Goal: Contribute content: Contribute content

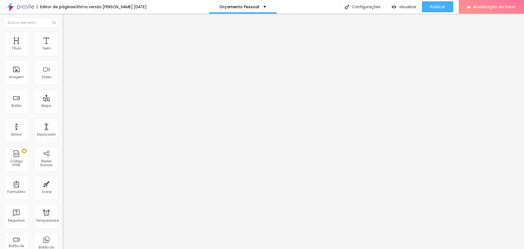
click at [66, 47] on font "Trocar imagem" at bounding box center [79, 44] width 26 height 5
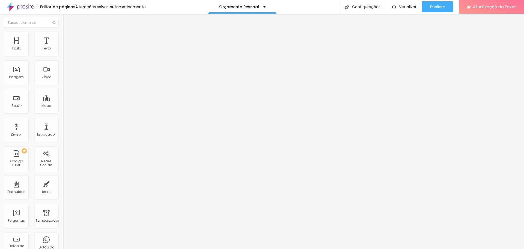
click at [66, 47] on font "Trocar imagem" at bounding box center [79, 44] width 26 height 5
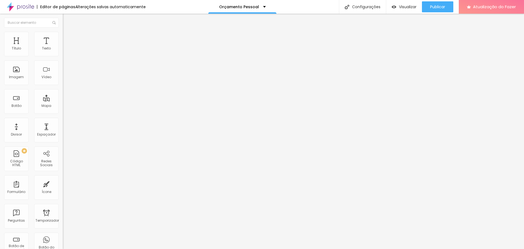
click at [66, 47] on font "Trocar imagem" at bounding box center [79, 44] width 26 height 5
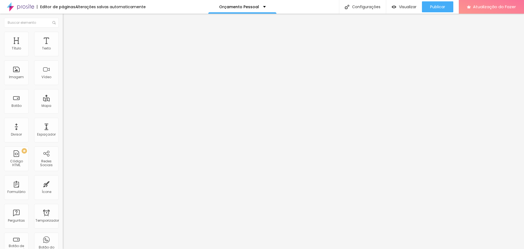
click at [437, 5] on font "Publicar" at bounding box center [437, 6] width 15 height 5
click at [66, 47] on font "Trocar imagem" at bounding box center [79, 44] width 26 height 5
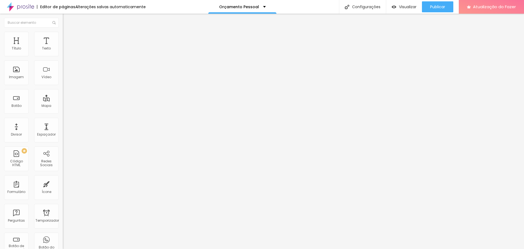
click at [68, 38] on font "Estilo" at bounding box center [72, 35] width 8 height 5
type input "460"
type input "470"
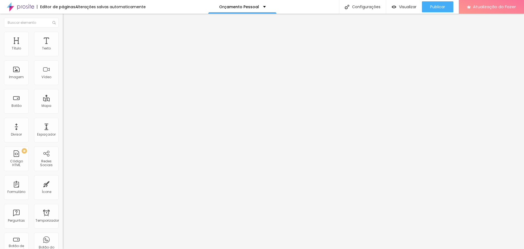
type input "470"
type input "510"
type input "520"
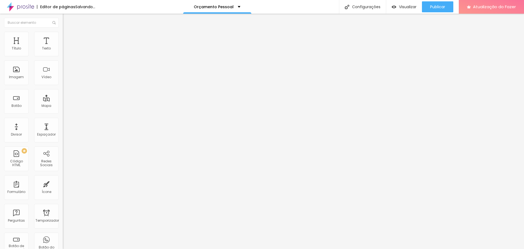
type input "530"
type input "540"
type input "560"
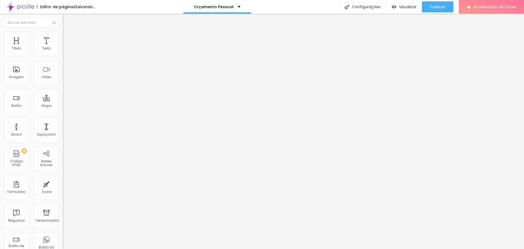
type input "560"
type input "650"
type input "660"
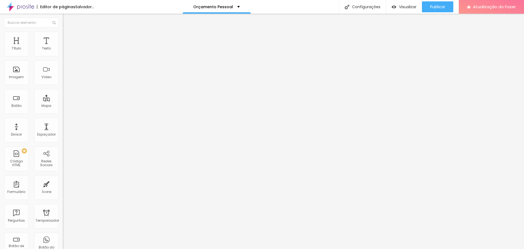
type input "670"
type input "690"
type input "700"
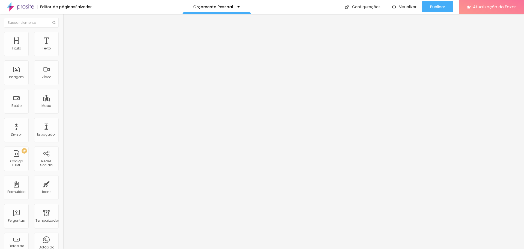
type input "700"
type input "710"
type input "720"
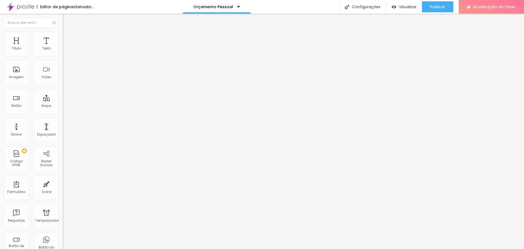
type input "740"
type input "750"
type input "760"
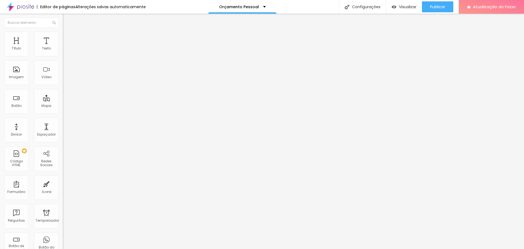
type input "760"
type input "780"
drag, startPoint x: 6, startPoint y: 58, endPoint x: 34, endPoint y: 60, distance: 27.9
type input "780"
click at [63, 56] on input "range" at bounding box center [80, 54] width 35 height 4
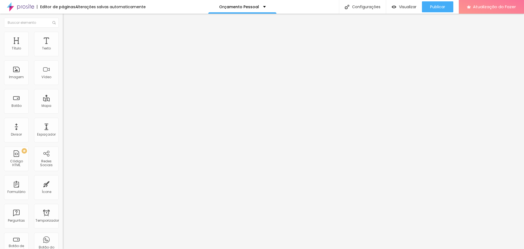
click at [63, 37] on img at bounding box center [65, 39] width 5 height 5
type input "8"
type input "41"
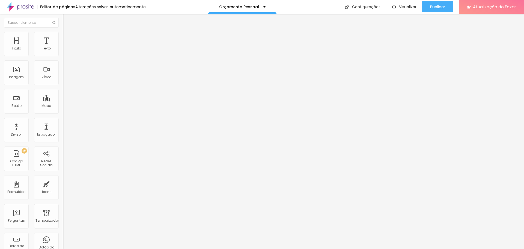
type input "46"
type input "47"
type input "49"
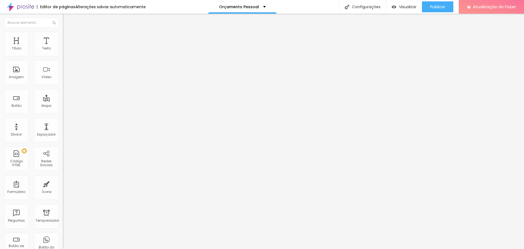
type input "49"
type input "50"
type input "51"
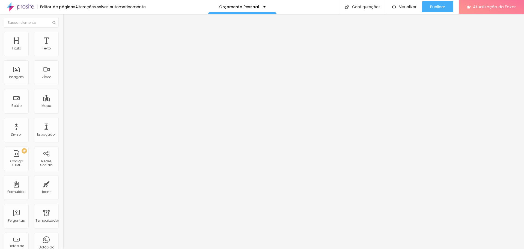
type input "52"
type input "49"
type input "0"
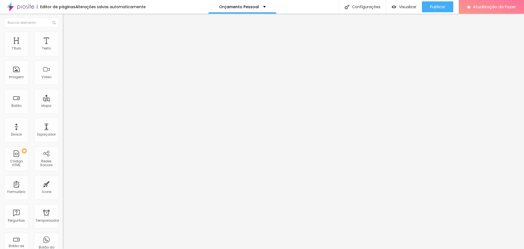
type input "0"
type input "2"
type input "3"
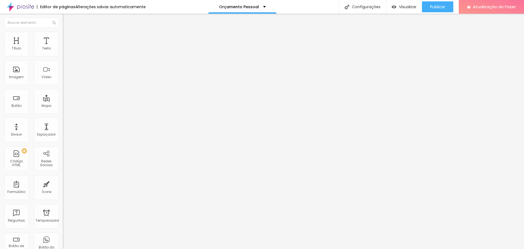
type input "4"
type input "6"
type input "7"
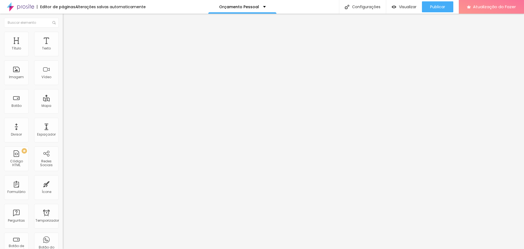
type input "7"
type input "13"
type input "16"
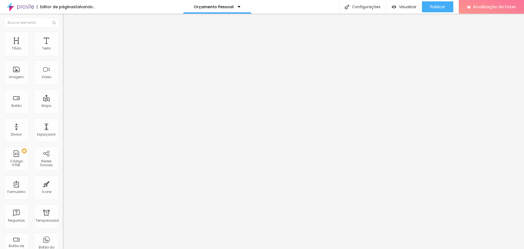
type input "17"
type input "18"
type input "21"
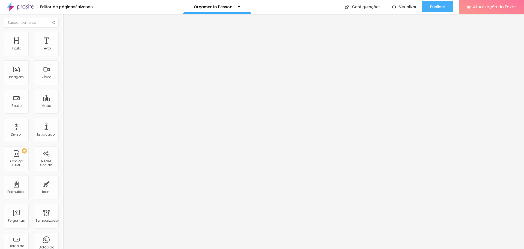
type input "21"
type input "23"
type input "24"
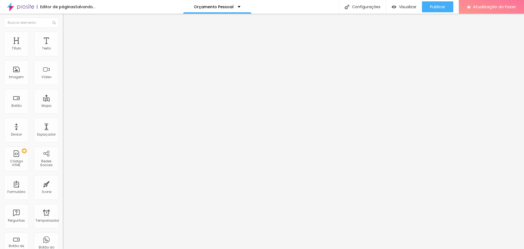
type input "25"
drag, startPoint x: 14, startPoint y: 53, endPoint x: 21, endPoint y: 53, distance: 7.1
type input "25"
click at [63, 106] on input "range" at bounding box center [80, 108] width 35 height 4
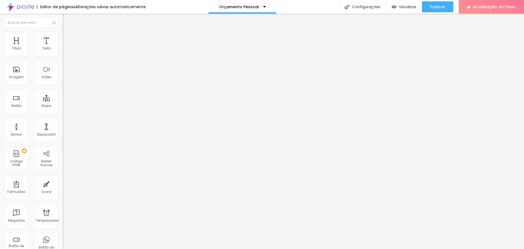
click at [68, 32] on font "Conteúdo" at bounding box center [76, 30] width 17 height 5
click at [63, 85] on font "Original" at bounding box center [69, 83] width 13 height 5
click at [63, 89] on span "Cinema" at bounding box center [70, 86] width 14 height 5
click at [63, 94] on span "Padrão" at bounding box center [69, 91] width 12 height 5
click at [63, 97] on span "Quadrado" at bounding box center [72, 94] width 18 height 5
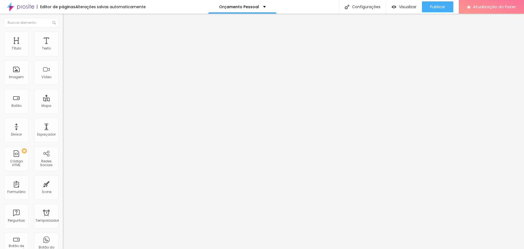
click at [63, 100] on font "Original" at bounding box center [69, 98] width 13 height 5
click at [68, 37] on font "Estilo" at bounding box center [72, 35] width 8 height 5
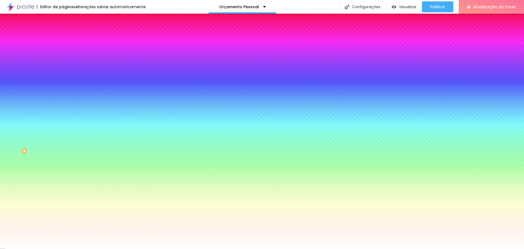
click at [68, 38] on font "Avançado" at bounding box center [77, 40] width 18 height 5
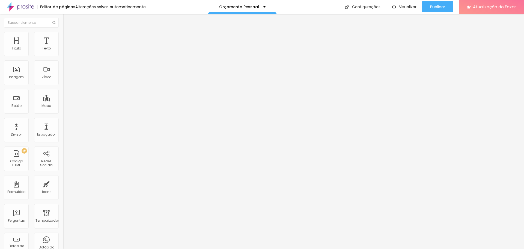
type input "10"
type input "0"
drag, startPoint x: 21, startPoint y: 54, endPoint x: 0, endPoint y: 58, distance: 21.4
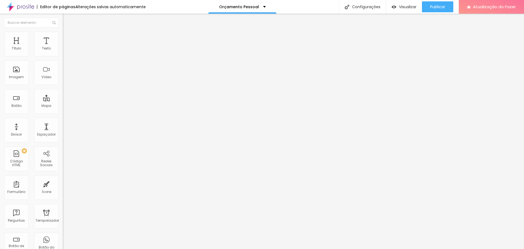
type input "0"
click at [63, 106] on input "range" at bounding box center [80, 108] width 35 height 4
click at [439, 6] on font "Publicar" at bounding box center [437, 6] width 15 height 5
click at [407, 7] on font "Visualizar" at bounding box center [402, 6] width 17 height 5
type input "53"
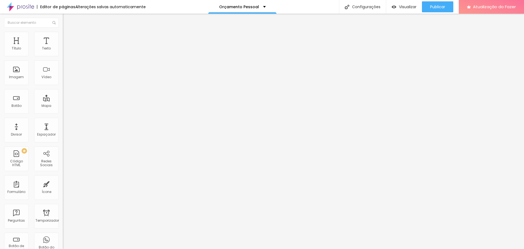
type input "53"
type input "136"
type input "152"
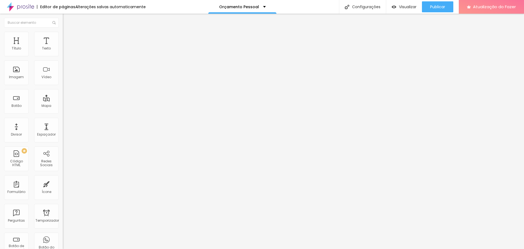
type input "157"
type input "162"
type input "167"
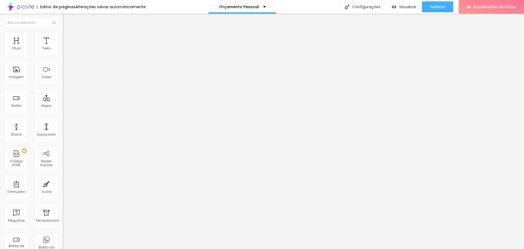
type input "167"
type input "162"
type input "157"
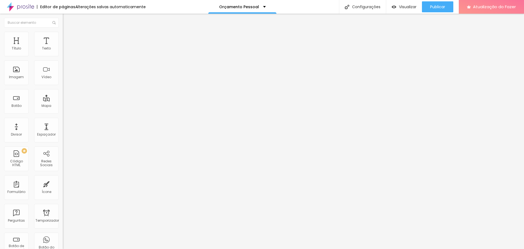
type input "141"
type input "131"
type input "126"
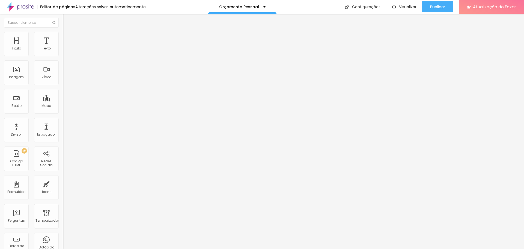
type input "126"
type input "121"
type input "115"
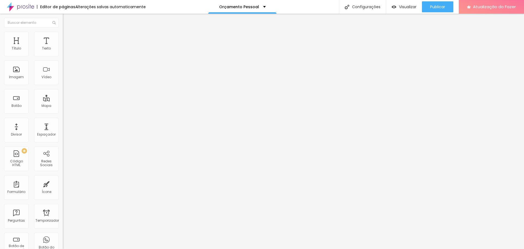
type input "105"
drag, startPoint x: 13, startPoint y: 53, endPoint x: 17, endPoint y: 53, distance: 3.8
type input "105"
click at [63, 100] on input "range" at bounding box center [80, 102] width 35 height 4
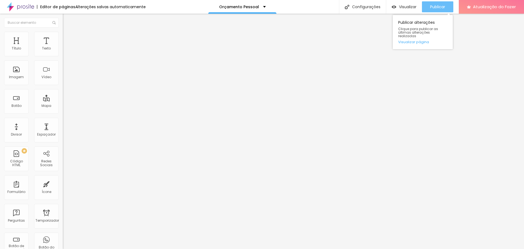
click at [443, 6] on font "Publicar" at bounding box center [437, 6] width 15 height 5
type input "20"
type input "21"
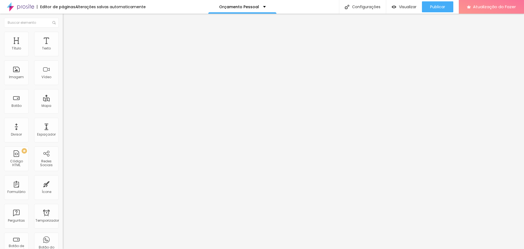
type input "21"
click at [63, 100] on input "range" at bounding box center [80, 102] width 35 height 4
type input "1.7"
type input "1.8"
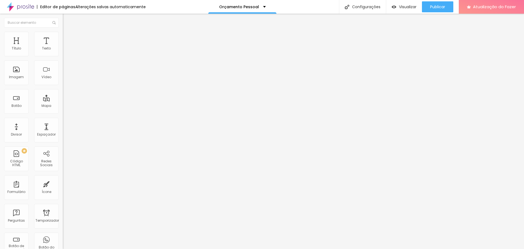
type input "1.8"
type input "1.9"
drag, startPoint x: 38, startPoint y: 75, endPoint x: 44, endPoint y: 78, distance: 6.1
type input "1.9"
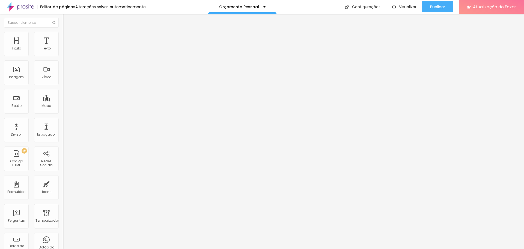
type input "2"
drag, startPoint x: 43, startPoint y: 74, endPoint x: 70, endPoint y: 72, distance: 27.4
type input "2"
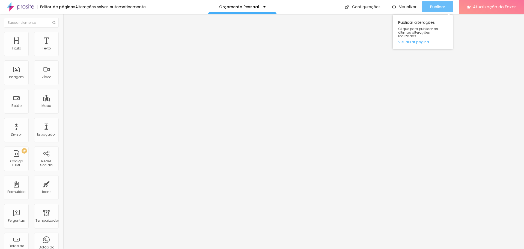
click at [433, 6] on font "Publicar" at bounding box center [437, 6] width 15 height 5
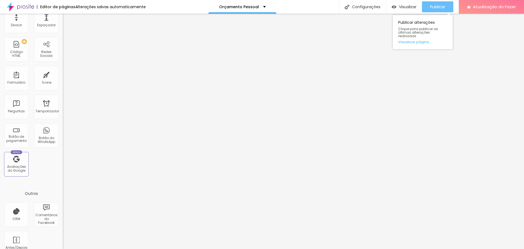
click at [436, 5] on font "Publicar" at bounding box center [437, 6] width 15 height 5
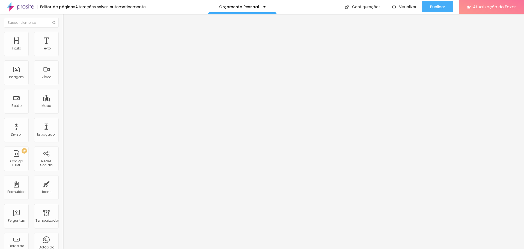
click at [68, 38] on font "Avançado" at bounding box center [77, 40] width 18 height 5
click at [68, 37] on font "Estilo" at bounding box center [72, 35] width 8 height 5
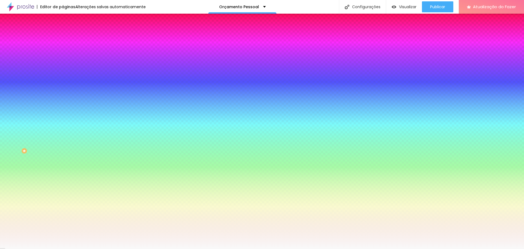
click at [63, 52] on div at bounding box center [94, 52] width 63 height 0
drag, startPoint x: 55, startPoint y: 102, endPoint x: 56, endPoint y: 58, distance: 43.7
click at [63, 58] on div "Cor de fundo Voltar ao padrão #F9F9F9" at bounding box center [94, 50] width 63 height 15
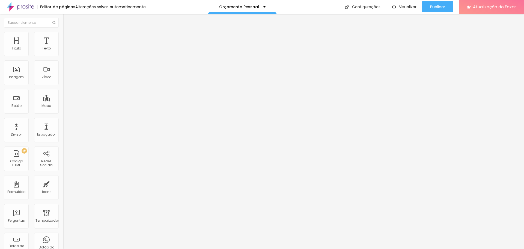
click at [66, 47] on font "Trocar imagem" at bounding box center [79, 44] width 26 height 5
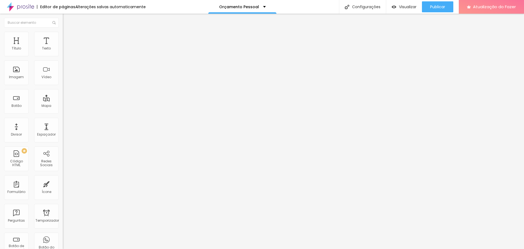
click at [66, 47] on font "Trocar imagem" at bounding box center [79, 44] width 26 height 5
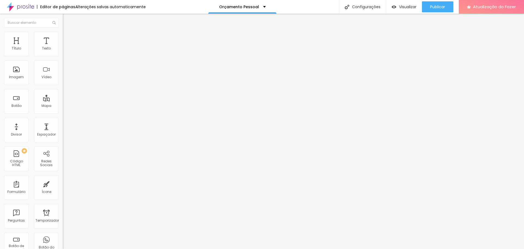
click at [440, 5] on font "Publicar" at bounding box center [437, 6] width 15 height 5
click at [411, 8] on font "Visualizar" at bounding box center [402, 6] width 17 height 5
click at [63, 33] on li "Estilo" at bounding box center [94, 34] width 63 height 5
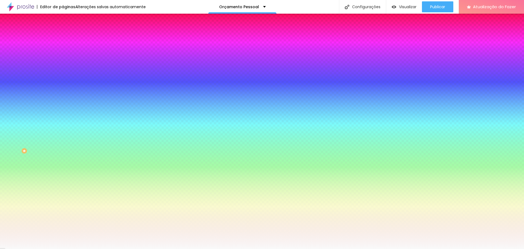
click at [63, 52] on div at bounding box center [94, 52] width 63 height 0
drag, startPoint x: 56, startPoint y: 102, endPoint x: 56, endPoint y: 59, distance: 42.8
click at [63, 58] on div "Cor de fundo Voltar ao padrão #F9F9F9" at bounding box center [94, 50] width 63 height 15
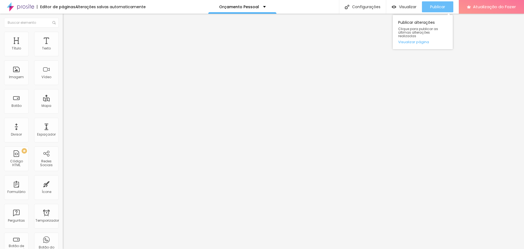
click at [433, 8] on font "Publicar" at bounding box center [437, 6] width 15 height 5
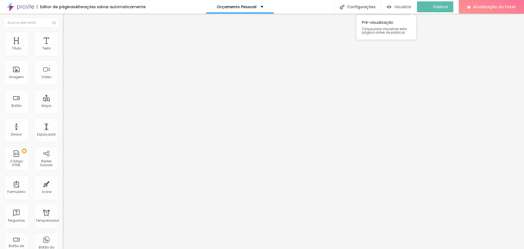
click at [405, 7] on font "Visualizar" at bounding box center [402, 6] width 17 height 5
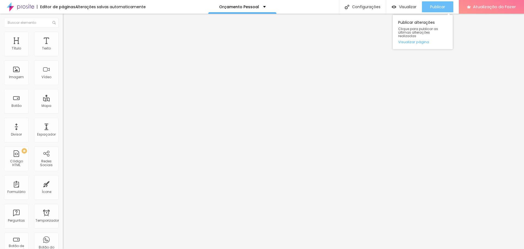
click at [438, 7] on font "Publicar" at bounding box center [437, 6] width 15 height 5
click at [63, 34] on li "Estilo" at bounding box center [94, 34] width 63 height 5
type input "750"
type input "700"
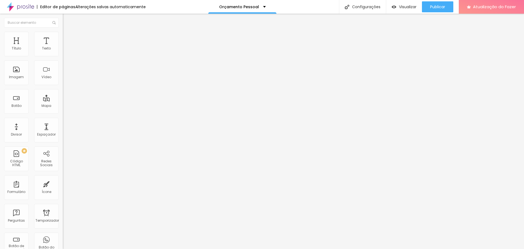
type input "700"
type input "680"
type input "670"
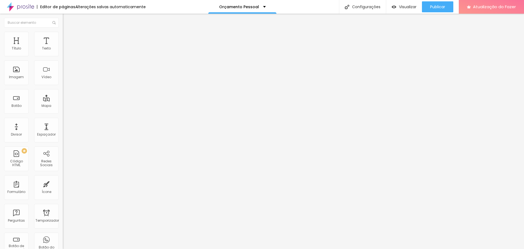
type input "640"
type input "620"
type input "610"
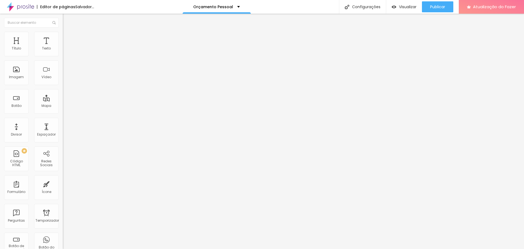
type input "610"
type input "590"
type input "600"
drag, startPoint x: 33, startPoint y: 59, endPoint x: 27, endPoint y: 55, distance: 7.6
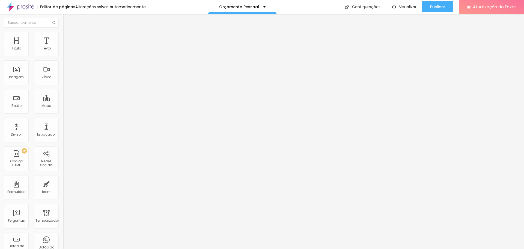
type input "600"
click at [63, 55] on input "range" at bounding box center [80, 54] width 35 height 4
click at [438, 6] on font "Publicar" at bounding box center [437, 6] width 15 height 5
click at [444, 6] on font "Publicar" at bounding box center [437, 6] width 15 height 5
type input "90"
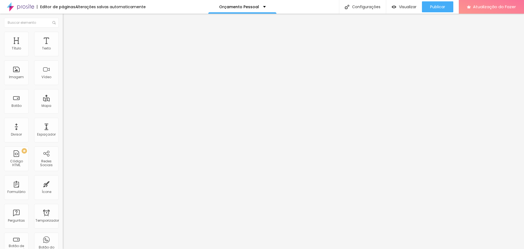
type input "90"
type input "69"
type input "33"
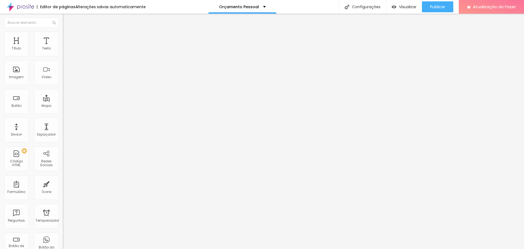
type input "28"
type input "22"
type input "17"
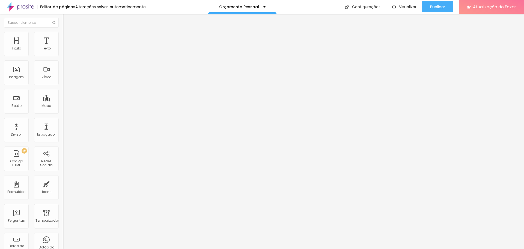
type input "17"
type input "22"
drag, startPoint x: 16, startPoint y: 53, endPoint x: 13, endPoint y: 53, distance: 3.6
type input "22"
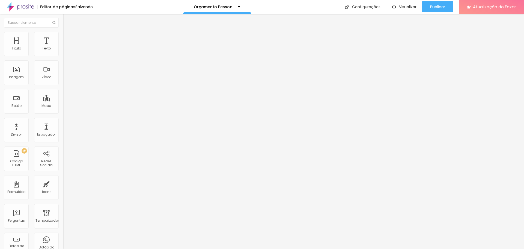
click at [63, 100] on input "range" at bounding box center [80, 102] width 35 height 4
click at [68, 37] on font "Estilo" at bounding box center [72, 35] width 8 height 5
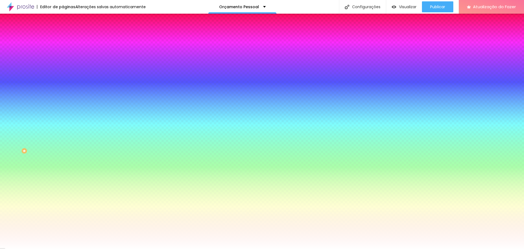
click at [68, 38] on font "Avançado" at bounding box center [77, 40] width 18 height 5
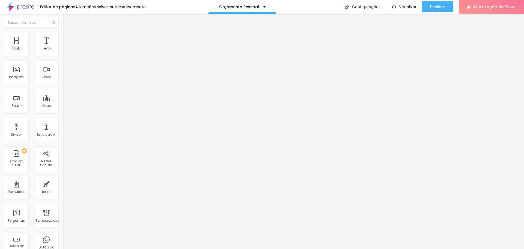
type input "45"
type input "40"
type input "35"
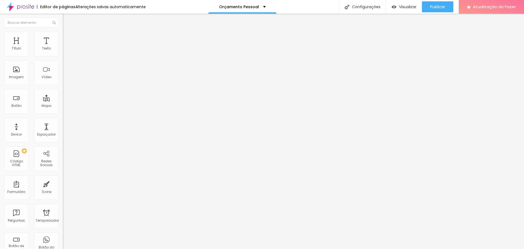
type input "35"
type input "30"
type input "25"
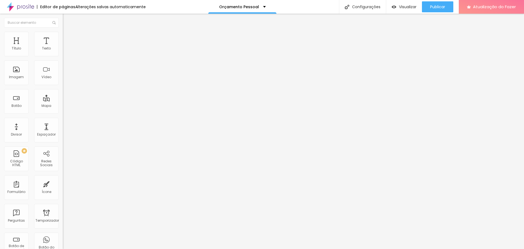
type input "20"
type input "15"
type input "10"
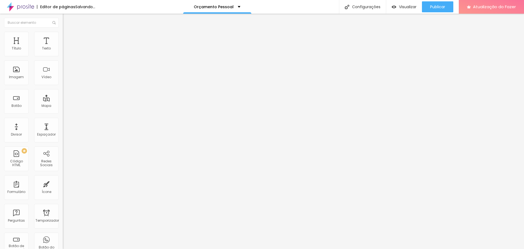
type input "10"
type input "5"
drag, startPoint x: 37, startPoint y: 53, endPoint x: 16, endPoint y: 52, distance: 21.3
type input "5"
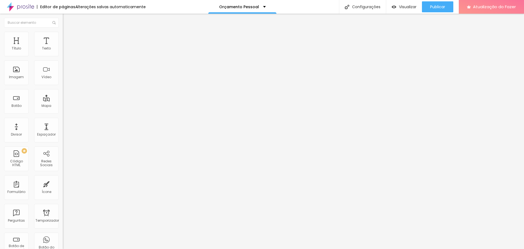
click at [63, 106] on input "range" at bounding box center [80, 108] width 35 height 4
click at [440, 5] on font "Publicar" at bounding box center [437, 6] width 15 height 5
click at [63, 34] on img at bounding box center [65, 34] width 5 height 5
type input "550"
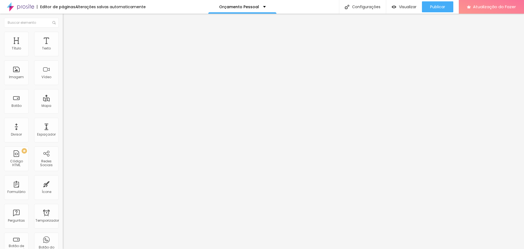
type input "520"
type input "510"
type input "500"
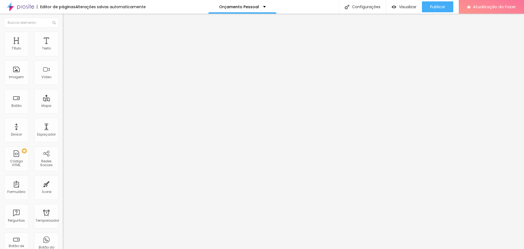
type input "500"
type input "480"
type input "470"
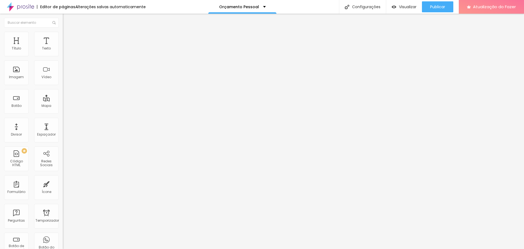
type input "460"
type input "450"
drag, startPoint x: 26, startPoint y: 60, endPoint x: 21, endPoint y: 57, distance: 5.7
type input "450"
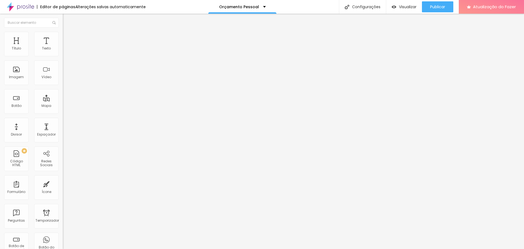
click at [63, 56] on input "range" at bounding box center [80, 54] width 35 height 4
click at [443, 7] on font "Publicar" at bounding box center [437, 6] width 15 height 5
click at [63, 52] on input "450" at bounding box center [76, 49] width 26 height 6
drag, startPoint x: 20, startPoint y: 59, endPoint x: 15, endPoint y: 59, distance: 5.5
click at [63, 56] on input "range" at bounding box center [80, 54] width 35 height 4
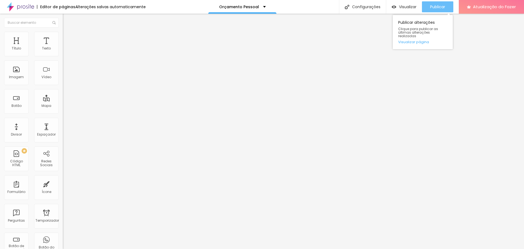
click at [436, 7] on font "Publicar" at bounding box center [437, 6] width 15 height 5
drag, startPoint x: 14, startPoint y: 58, endPoint x: 17, endPoint y: 60, distance: 3.8
click at [63, 56] on input "range" at bounding box center [80, 54] width 35 height 4
click at [442, 9] on font "Publicar" at bounding box center [437, 6] width 15 height 5
click at [63, 50] on div "30 px Tamanho" at bounding box center [94, 75] width 63 height 77
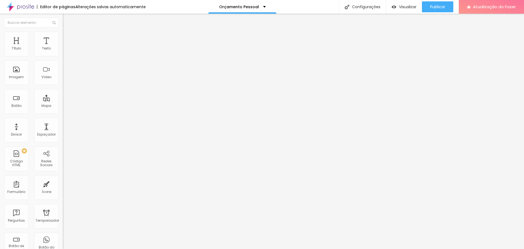
click at [63, 37] on img at bounding box center [65, 39] width 5 height 5
drag, startPoint x: 38, startPoint y: 53, endPoint x: 11, endPoint y: 52, distance: 27.6
click at [63, 106] on input "range" at bounding box center [80, 108] width 35 height 4
click at [63, 31] on img at bounding box center [65, 28] width 5 height 5
click at [63, 37] on li "Avançado" at bounding box center [94, 39] width 63 height 5
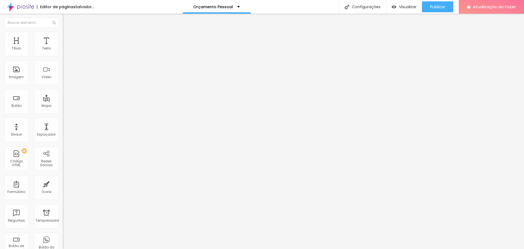
drag, startPoint x: 28, startPoint y: 54, endPoint x: 69, endPoint y: 55, distance: 41.5
click at [69, 106] on input "range" at bounding box center [80, 108] width 35 height 4
click at [63, 183] on input "range" at bounding box center [80, 185] width 35 height 4
click at [63, 37] on li "Avançado" at bounding box center [94, 39] width 63 height 5
drag, startPoint x: 35, startPoint y: 53, endPoint x: 37, endPoint y: 50, distance: 3.4
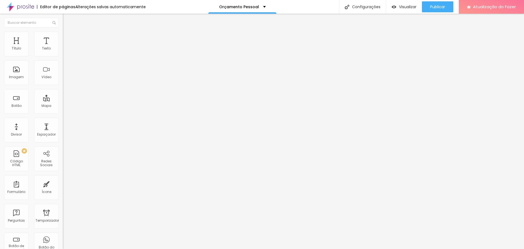
click at [63, 106] on input "range" at bounding box center [80, 108] width 35 height 4
click at [68, 32] on font "Conteúdo" at bounding box center [76, 30] width 17 height 5
click at [63, 34] on img at bounding box center [65, 34] width 5 height 5
click at [441, 5] on font "Publicar" at bounding box center [437, 6] width 15 height 5
click at [63, 37] on li "Avançado" at bounding box center [94, 39] width 63 height 5
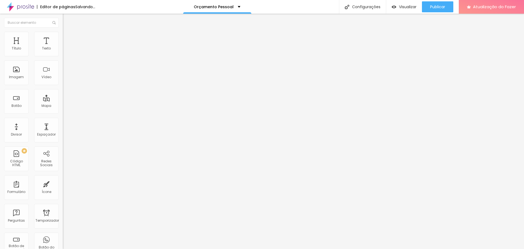
drag, startPoint x: 21, startPoint y: 52, endPoint x: 5, endPoint y: 52, distance: 16.4
click at [63, 106] on input "range" at bounding box center [80, 108] width 35 height 4
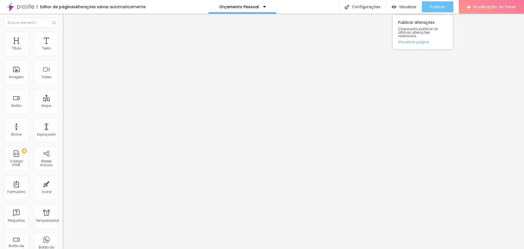
click at [434, 7] on font "Publicar" at bounding box center [437, 6] width 15 height 5
click at [63, 37] on li "Avançado" at bounding box center [94, 39] width 63 height 5
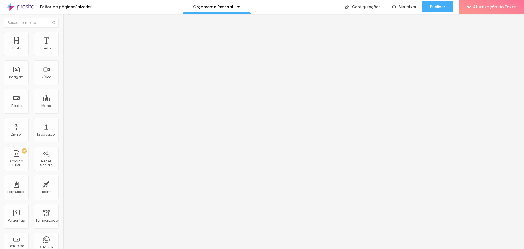
drag, startPoint x: 36, startPoint y: 54, endPoint x: 57, endPoint y: 47, distance: 22.3
click at [63, 106] on input "range" at bounding box center [80, 108] width 35 height 4
click at [63, 37] on li "Avançado" at bounding box center [94, 39] width 63 height 5
drag, startPoint x: 22, startPoint y: 53, endPoint x: 0, endPoint y: 53, distance: 21.6
click at [63, 106] on input "range" at bounding box center [80, 108] width 35 height 4
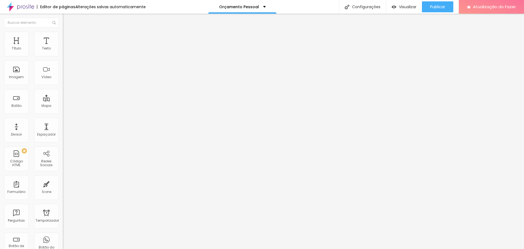
click at [63, 105] on input "30" at bounding box center [74, 108] width 23 height 6
click at [443, 5] on font "Publicar" at bounding box center [437, 6] width 15 height 5
click at [434, 8] on font "Publicar" at bounding box center [437, 6] width 15 height 5
click at [68, 37] on font "Avançado" at bounding box center [77, 35] width 18 height 5
click at [68, 32] on font "Estilo" at bounding box center [72, 30] width 8 height 5
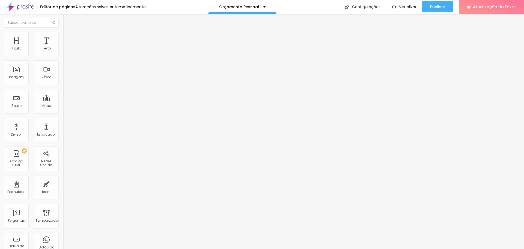
click at [63, 53] on img at bounding box center [94, 68] width 63 height 63
drag, startPoint x: 31, startPoint y: 54, endPoint x: 37, endPoint y: 56, distance: 6.7
click at [63, 100] on input "range" at bounding box center [80, 102] width 35 height 4
drag, startPoint x: 52, startPoint y: 53, endPoint x: 58, endPoint y: 53, distance: 5.8
click at [63, 105] on input "25" at bounding box center [73, 108] width 20 height 6
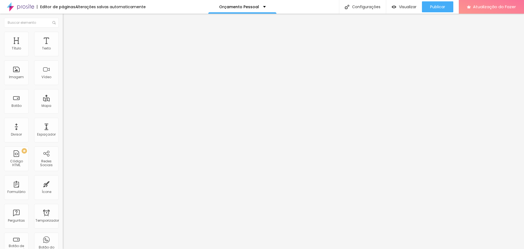
drag, startPoint x: 47, startPoint y: 74, endPoint x: 46, endPoint y: 70, distance: 4.7
drag, startPoint x: 47, startPoint y: 74, endPoint x: 31, endPoint y: 74, distance: 16.7
click at [63, 100] on input "range" at bounding box center [80, 102] width 35 height 4
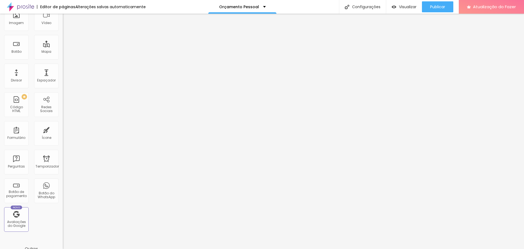
scroll to position [82, 0]
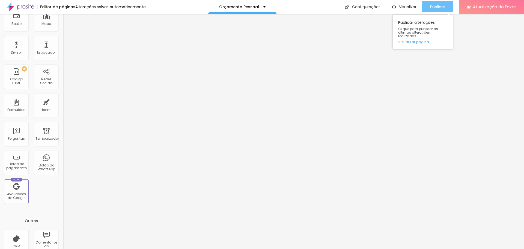
click at [435, 4] on font "Publicar" at bounding box center [437, 6] width 15 height 5
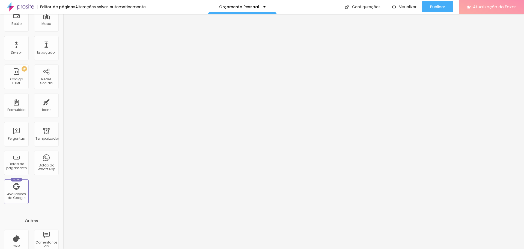
scroll to position [0, 0]
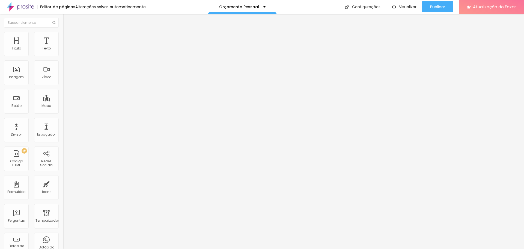
drag, startPoint x: 14, startPoint y: 74, endPoint x: 43, endPoint y: 83, distance: 30.7
drag, startPoint x: 45, startPoint y: 74, endPoint x: 37, endPoint y: 72, distance: 8.4
click at [439, 4] on font "Publicar" at bounding box center [437, 6] width 15 height 5
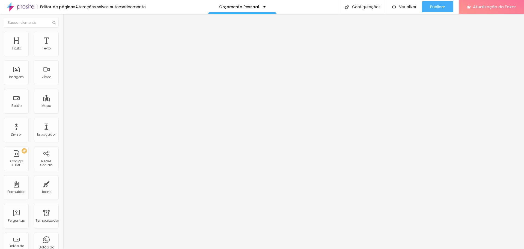
drag, startPoint x: 37, startPoint y: 75, endPoint x: 32, endPoint y: 73, distance: 4.7
click at [440, 7] on font "Publicar" at bounding box center [437, 6] width 15 height 5
drag, startPoint x: 14, startPoint y: 75, endPoint x: 33, endPoint y: 76, distance: 18.9
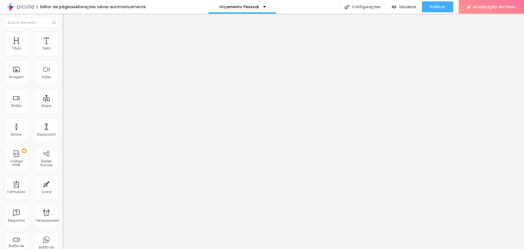
drag, startPoint x: 11, startPoint y: 76, endPoint x: 32, endPoint y: 76, distance: 20.7
drag, startPoint x: 12, startPoint y: 75, endPoint x: 32, endPoint y: 78, distance: 20.2
click at [435, 7] on font "Publicar" at bounding box center [437, 6] width 15 height 5
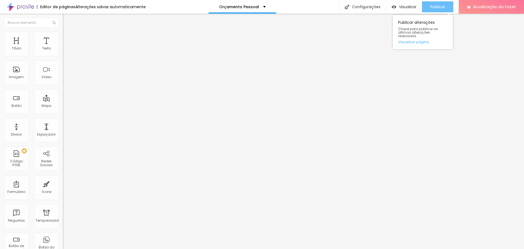
click at [432, 6] on font "Publicar" at bounding box center [437, 6] width 15 height 5
click at [63, 36] on li "Estilo" at bounding box center [94, 34] width 63 height 5
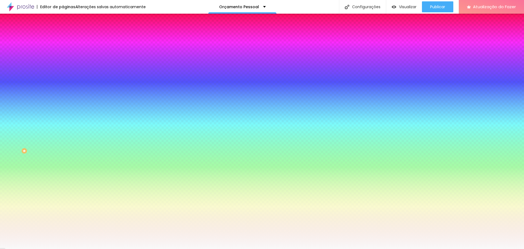
click at [63, 52] on div at bounding box center [94, 52] width 63 height 0
drag, startPoint x: 52, startPoint y: 76, endPoint x: 55, endPoint y: 57, distance: 19.3
click at [63, 57] on div "Cor de fundo Voltar ao padrão #F9F9F9" at bounding box center [94, 50] width 63 height 15
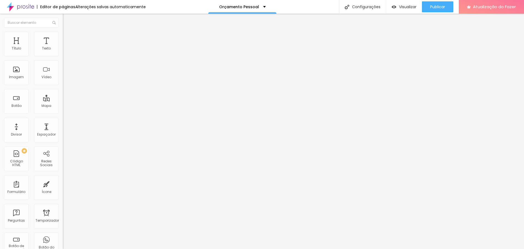
click at [63, 37] on ul "Conteúdo Estilo Avançado" at bounding box center [94, 34] width 63 height 16
click at [68, 37] on font "Estilo" at bounding box center [72, 35] width 8 height 5
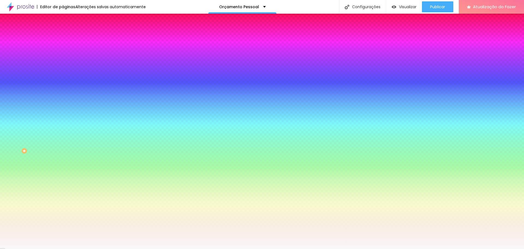
click at [63, 52] on div at bounding box center [94, 52] width 63 height 0
drag, startPoint x: 54, startPoint y: 100, endPoint x: 61, endPoint y: 57, distance: 43.9
click at [63, 58] on div "Cor de fundo Voltar ao padrão #F9F9F9" at bounding box center [94, 50] width 63 height 15
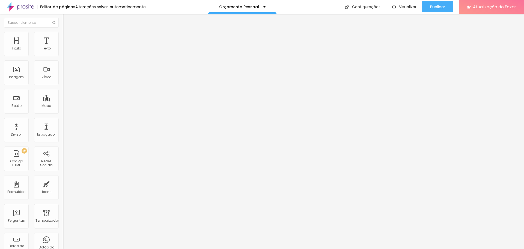
click at [66, 47] on font "Trocar imagem" at bounding box center [79, 44] width 26 height 5
click at [440, 3] on div "Publicar" at bounding box center [437, 6] width 15 height 11
click at [444, 10] on div "Publicar" at bounding box center [437, 6] width 15 height 11
